Goal: Find specific page/section: Find specific page/section

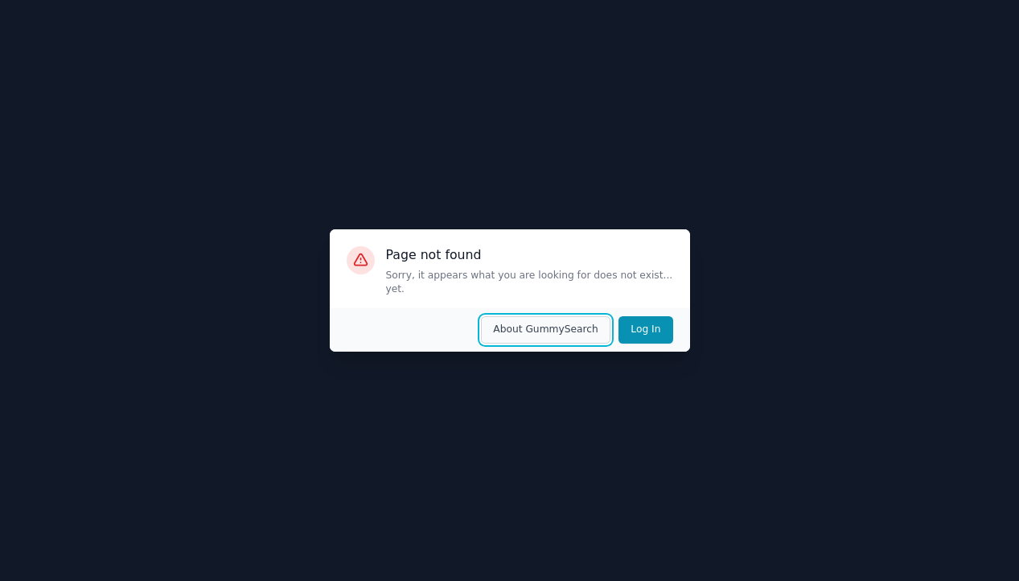
click at [577, 327] on button "About GummySearch" at bounding box center [545, 329] width 129 height 27
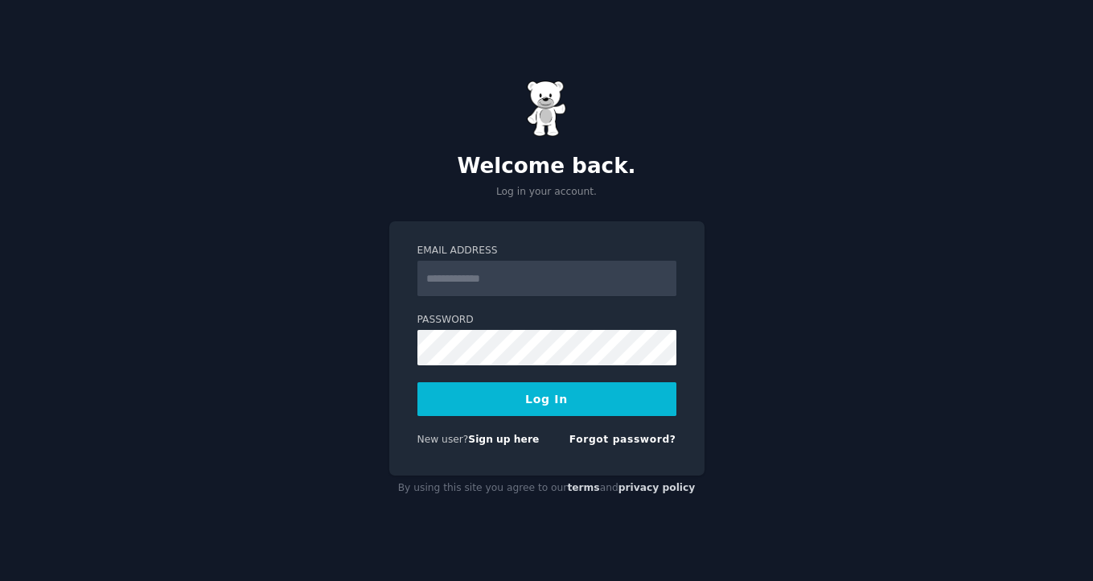
click at [536, 281] on input "Email Address" at bounding box center [546, 278] width 259 height 35
type input "**********"
click at [532, 393] on button "Log In" at bounding box center [546, 399] width 259 height 34
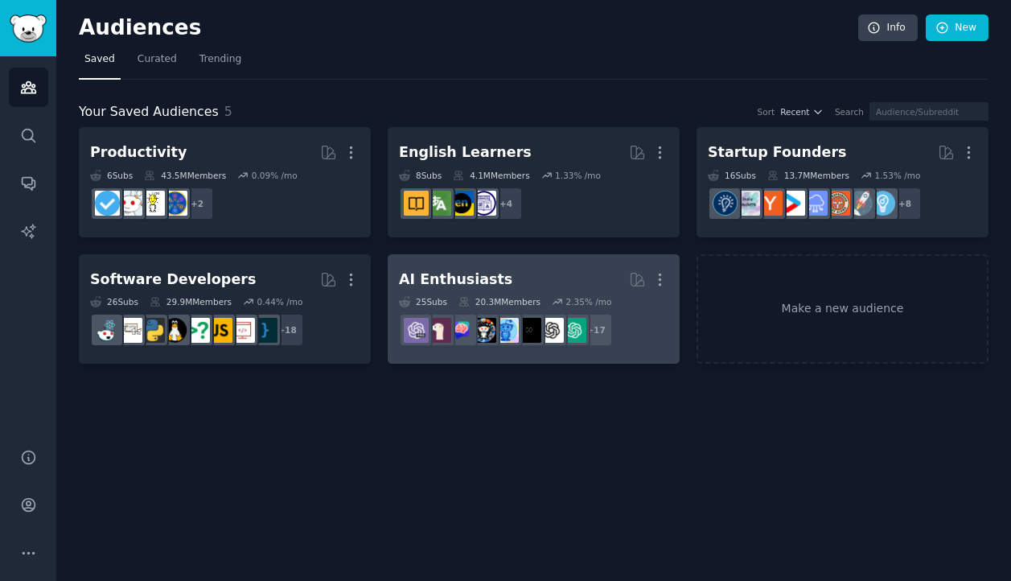
click at [548, 274] on h2 "AI Enthusiasts More" at bounding box center [533, 279] width 269 height 28
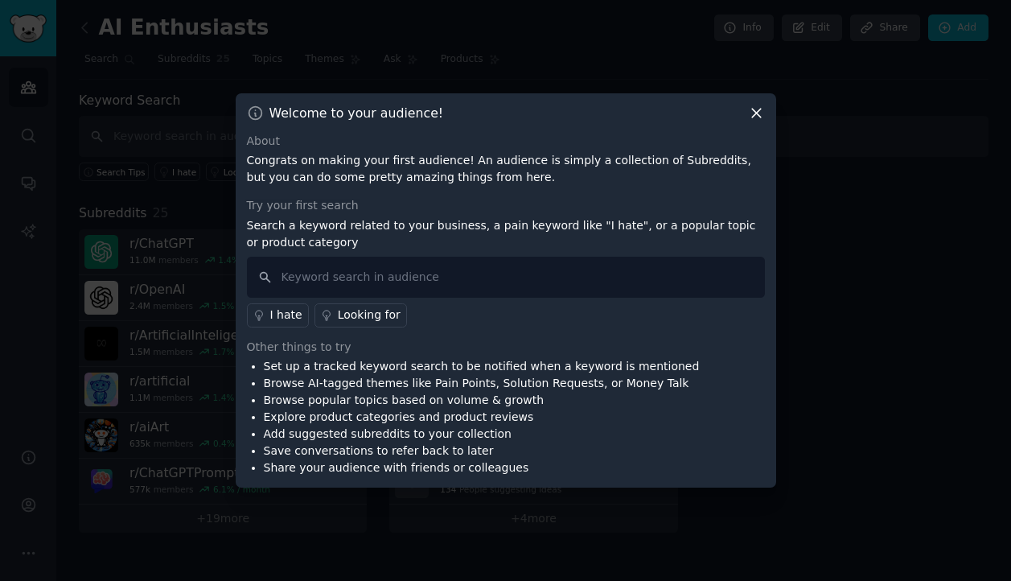
click at [755, 113] on icon at bounding box center [756, 113] width 9 height 9
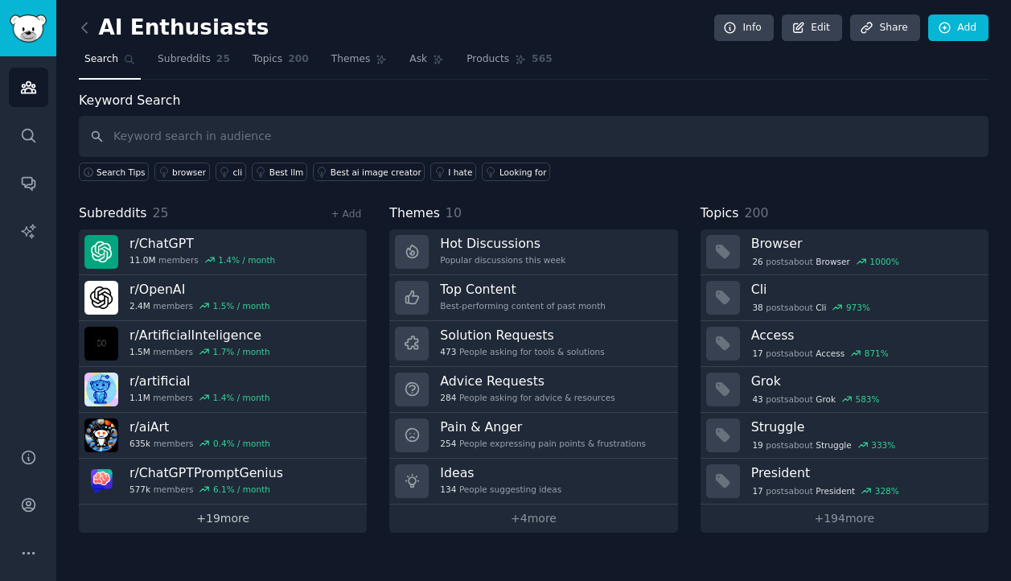
click at [261, 515] on link "+ 19 more" at bounding box center [223, 518] width 288 height 28
click at [183, 66] on span "Subreddits" at bounding box center [184, 59] width 53 height 14
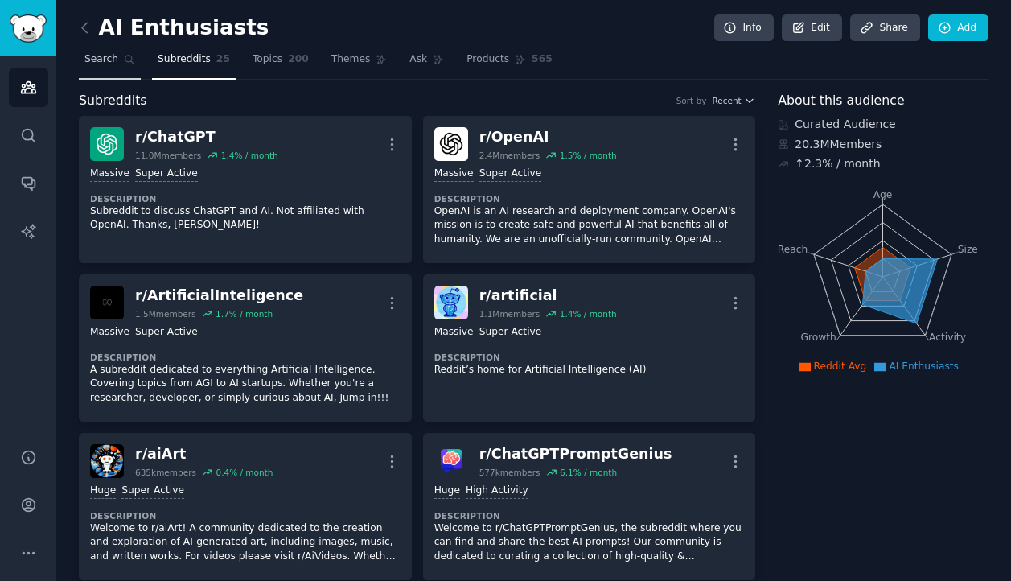
click at [108, 67] on link "Search" at bounding box center [110, 63] width 62 height 33
